Goal: Task Accomplishment & Management: Use online tool/utility

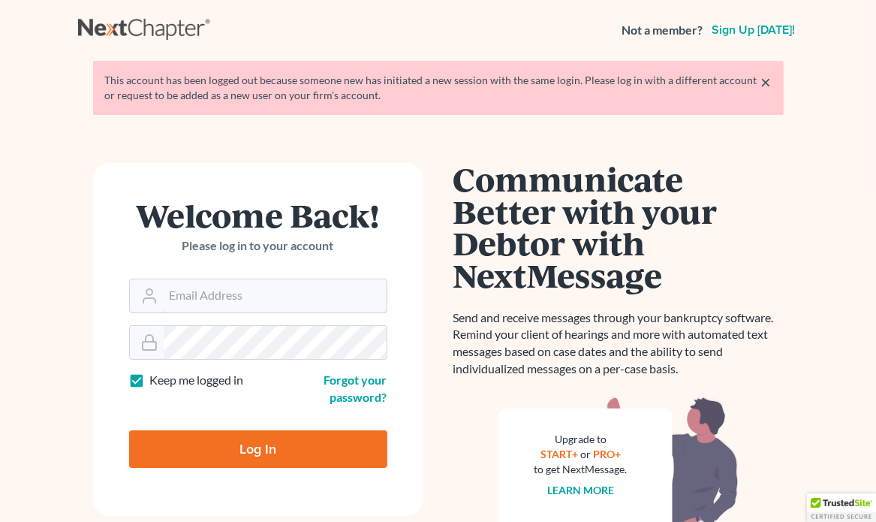
type input "[PERSON_NAME][EMAIL_ADDRESS][DOMAIN_NAME]"
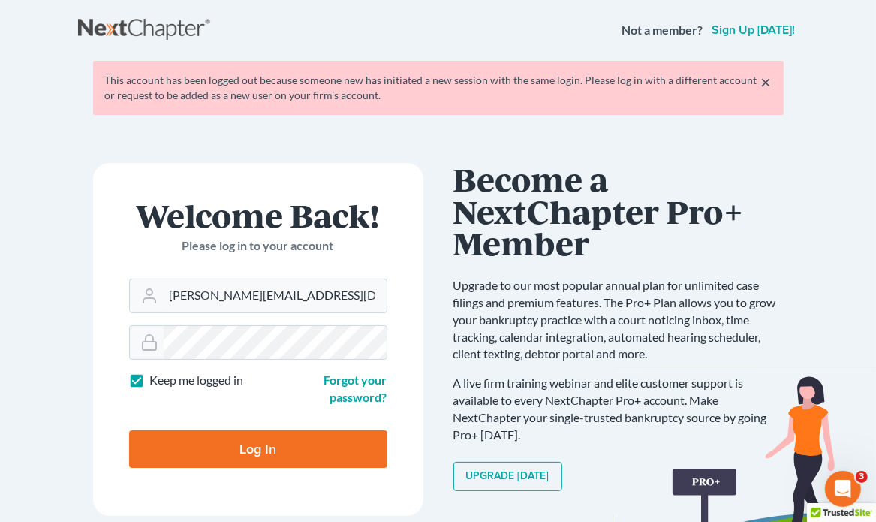
drag, startPoint x: 258, startPoint y: 437, endPoint x: 248, endPoint y: 423, distance: 17.7
click at [255, 433] on input "Log In" at bounding box center [258, 449] width 258 height 38
type input "Thinking..."
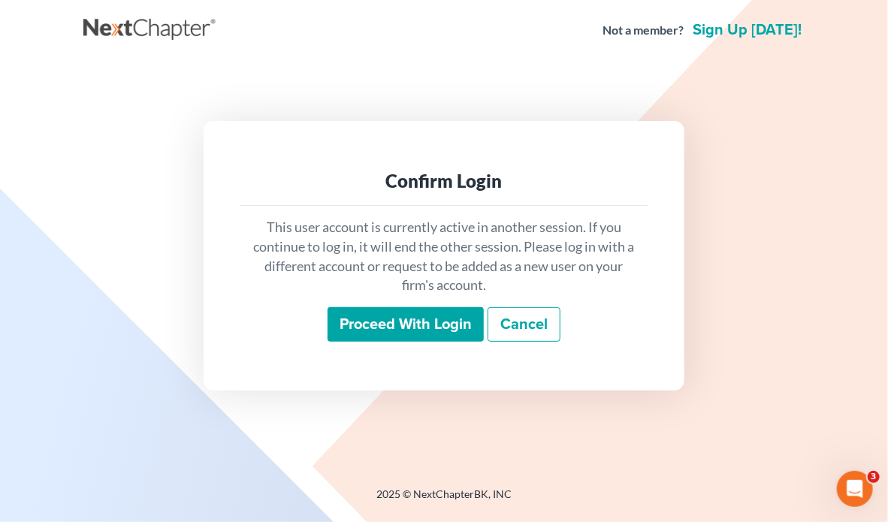
click at [413, 320] on input "Proceed with login" at bounding box center [405, 324] width 156 height 35
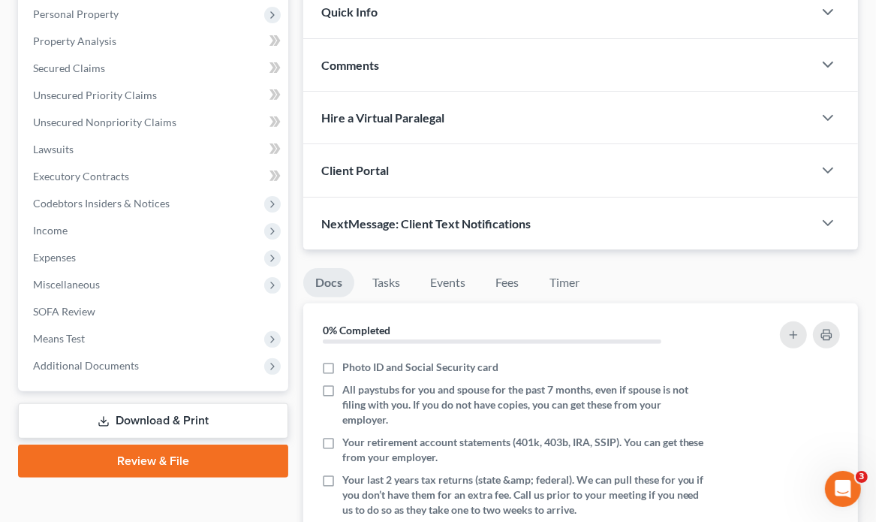
scroll to position [300, 0]
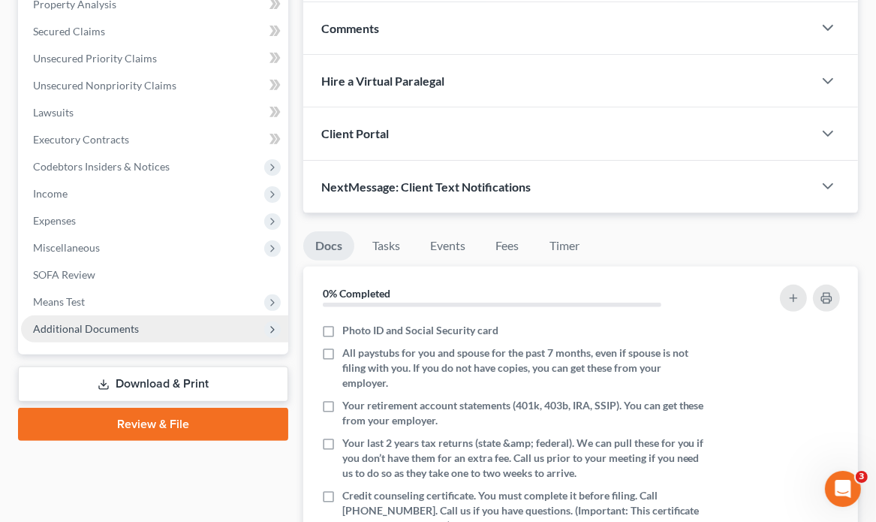
drag, startPoint x: 133, startPoint y: 342, endPoint x: 139, endPoint y: 330, distance: 14.1
click at [137, 334] on div "Case Dashboard Payments Invoices Payments Payments Credit Report Client Profile…" at bounding box center [153, 99] width 270 height 511
click at [140, 329] on span "Additional Documents" at bounding box center [154, 328] width 267 height 27
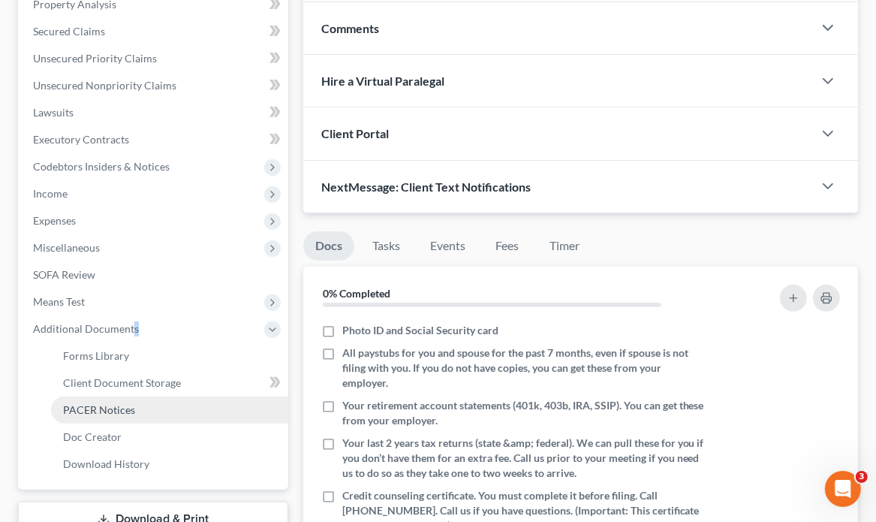
click at [133, 411] on link "PACER Notices" at bounding box center [169, 410] width 237 height 27
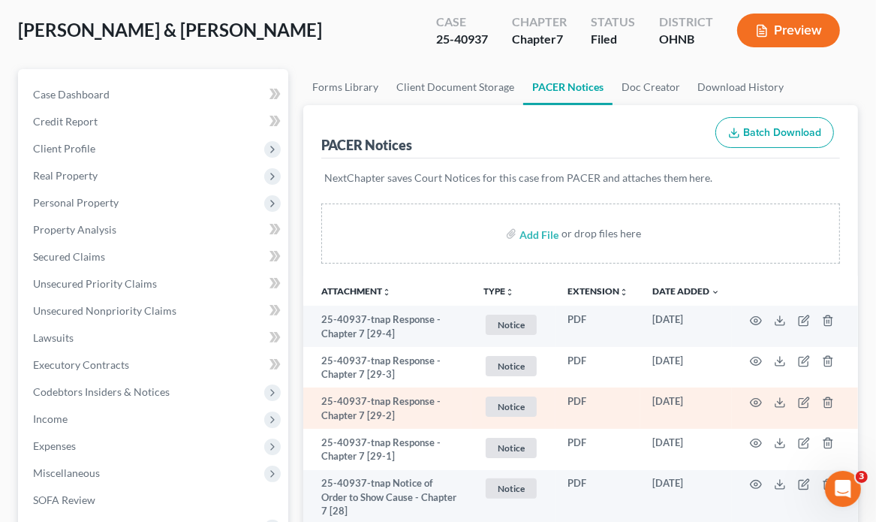
scroll to position [150, 0]
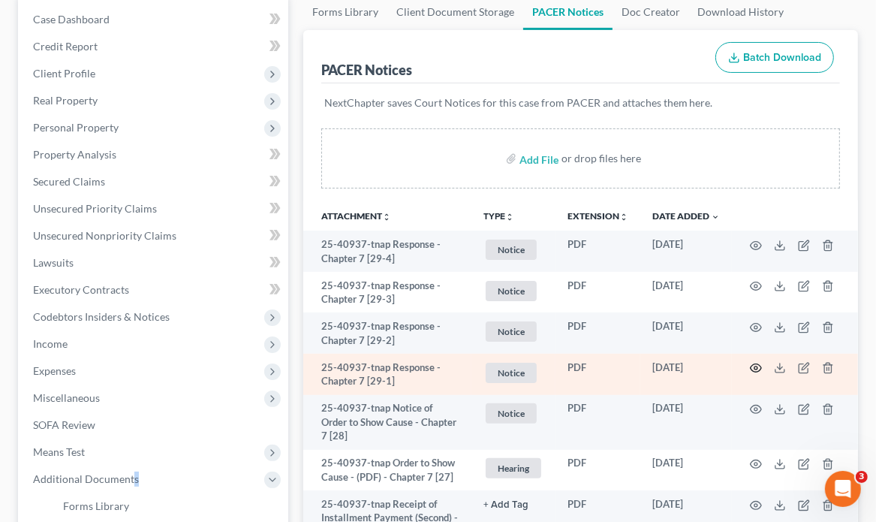
click at [755, 367] on circle "button" at bounding box center [756, 367] width 3 height 3
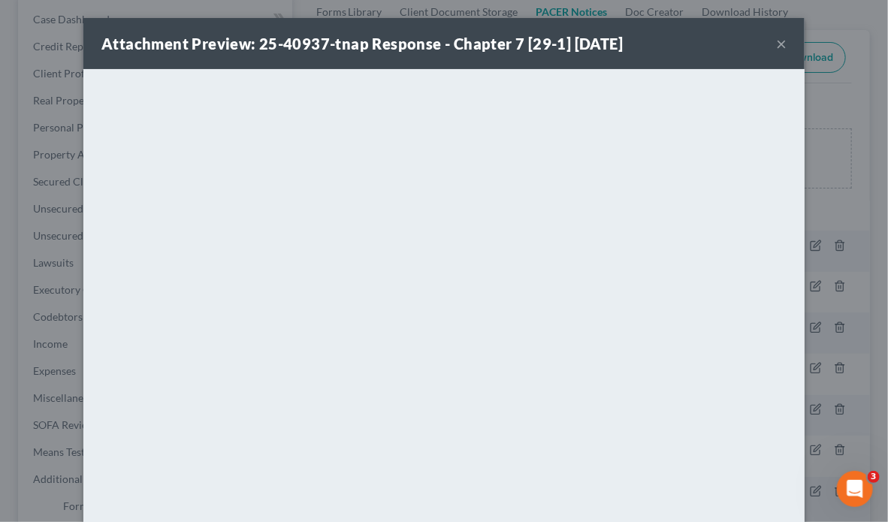
click at [776, 40] on button "×" at bounding box center [781, 44] width 11 height 18
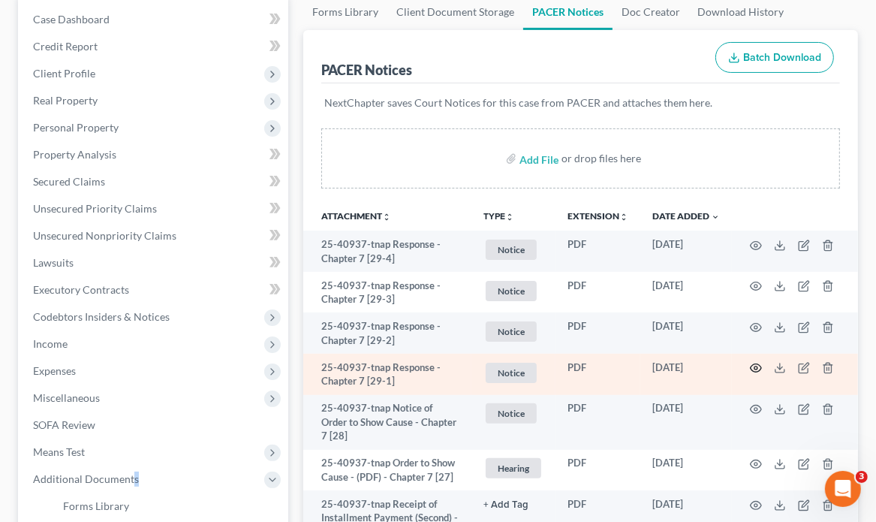
click at [758, 368] on icon "button" at bounding box center [756, 368] width 12 height 12
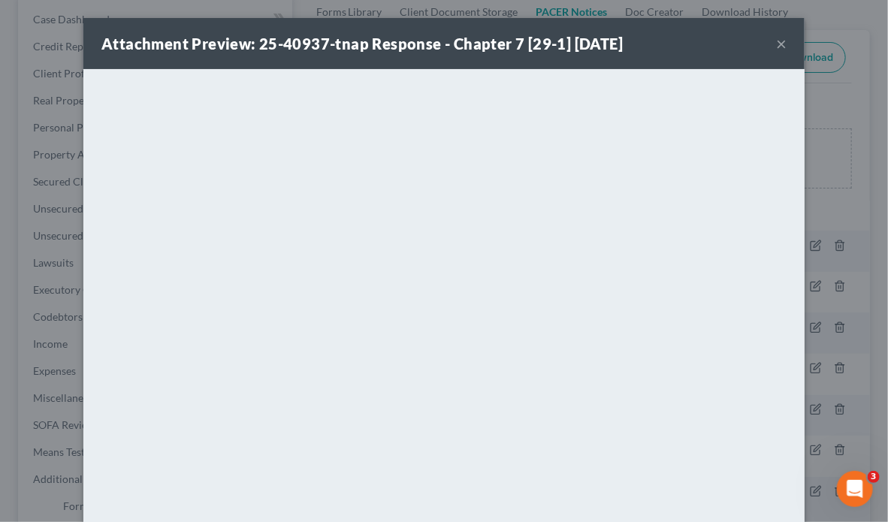
drag, startPoint x: 778, startPoint y: 44, endPoint x: 767, endPoint y: 59, distance: 18.8
click at [778, 45] on button "×" at bounding box center [781, 44] width 11 height 18
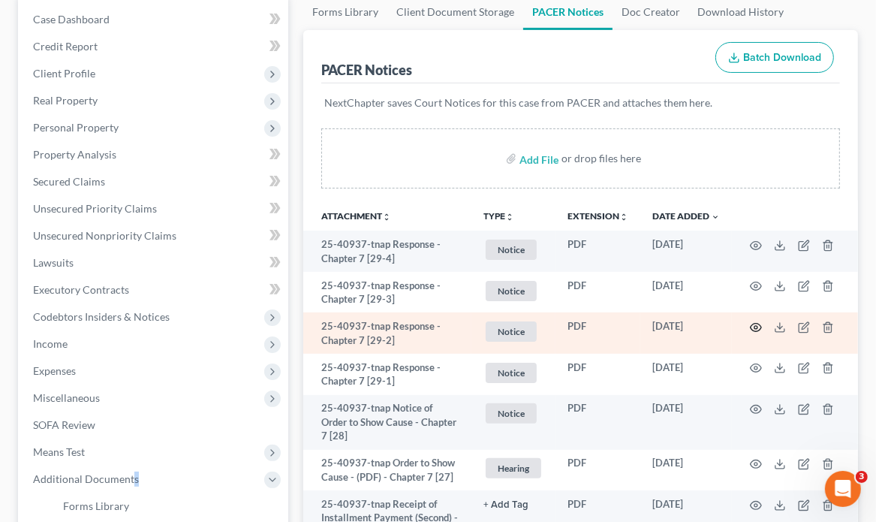
click at [755, 329] on icon "button" at bounding box center [756, 327] width 12 height 12
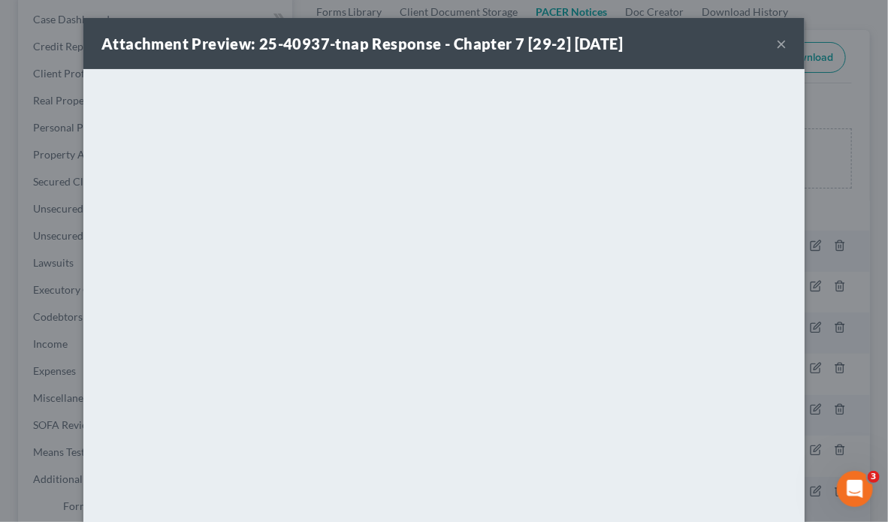
click at [776, 41] on button "×" at bounding box center [781, 44] width 11 height 18
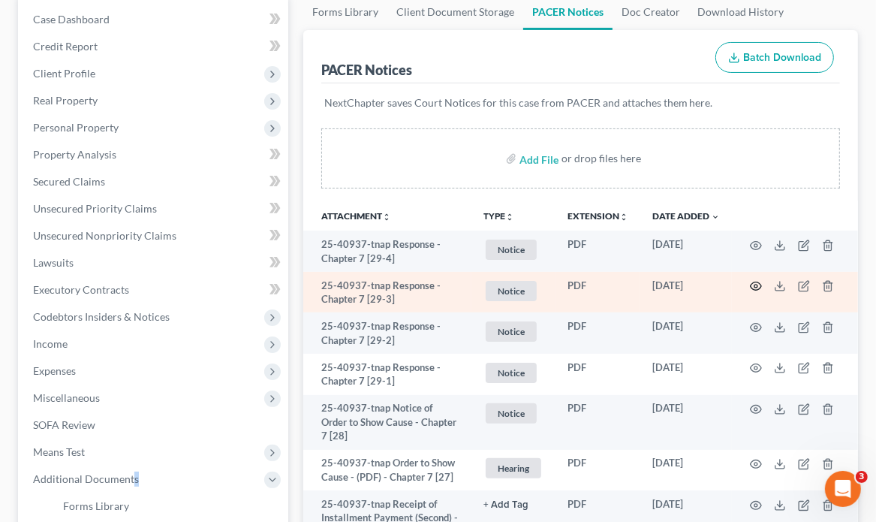
click at [757, 285] on circle "button" at bounding box center [756, 286] width 3 height 3
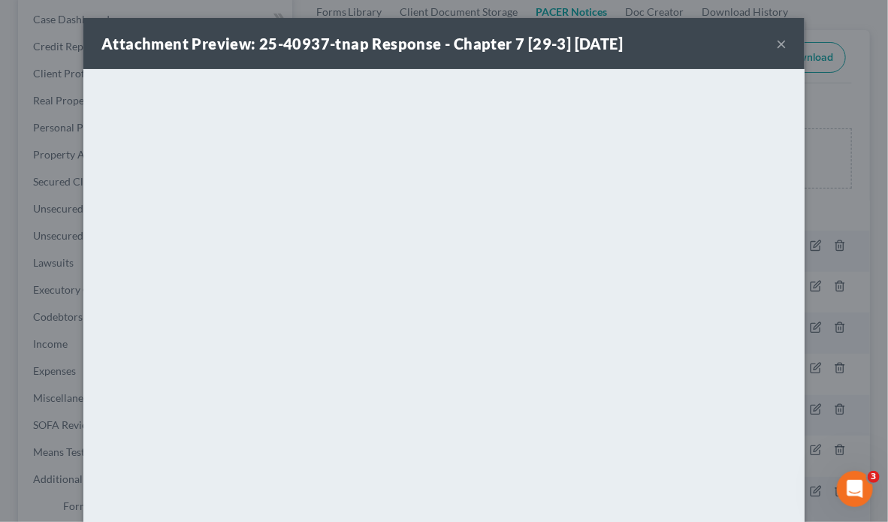
drag, startPoint x: 776, startPoint y: 44, endPoint x: 757, endPoint y: 32, distance: 21.9
click at [776, 43] on button "×" at bounding box center [781, 44] width 11 height 18
